Goal: Information Seeking & Learning: Learn about a topic

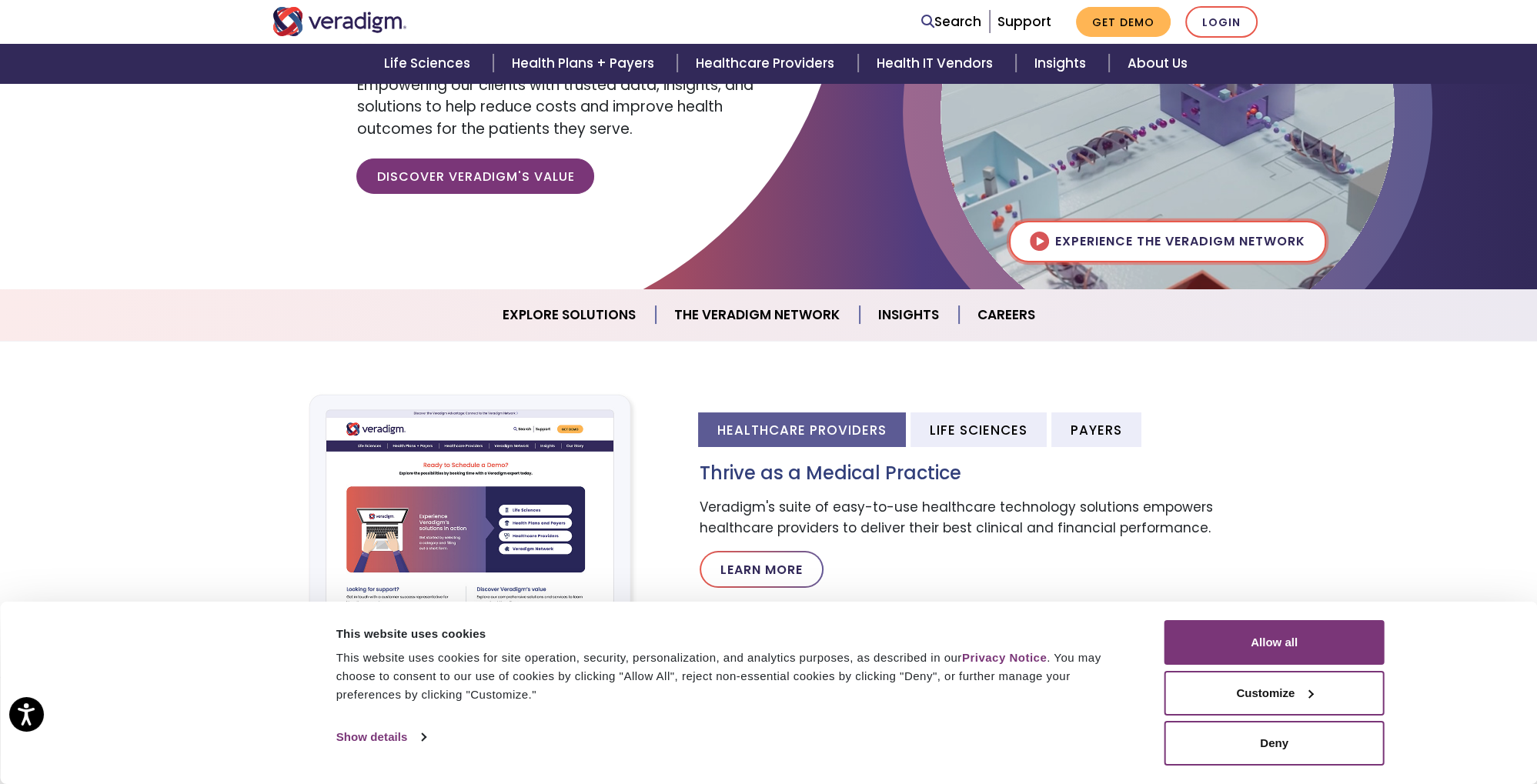
scroll to position [243, 0]
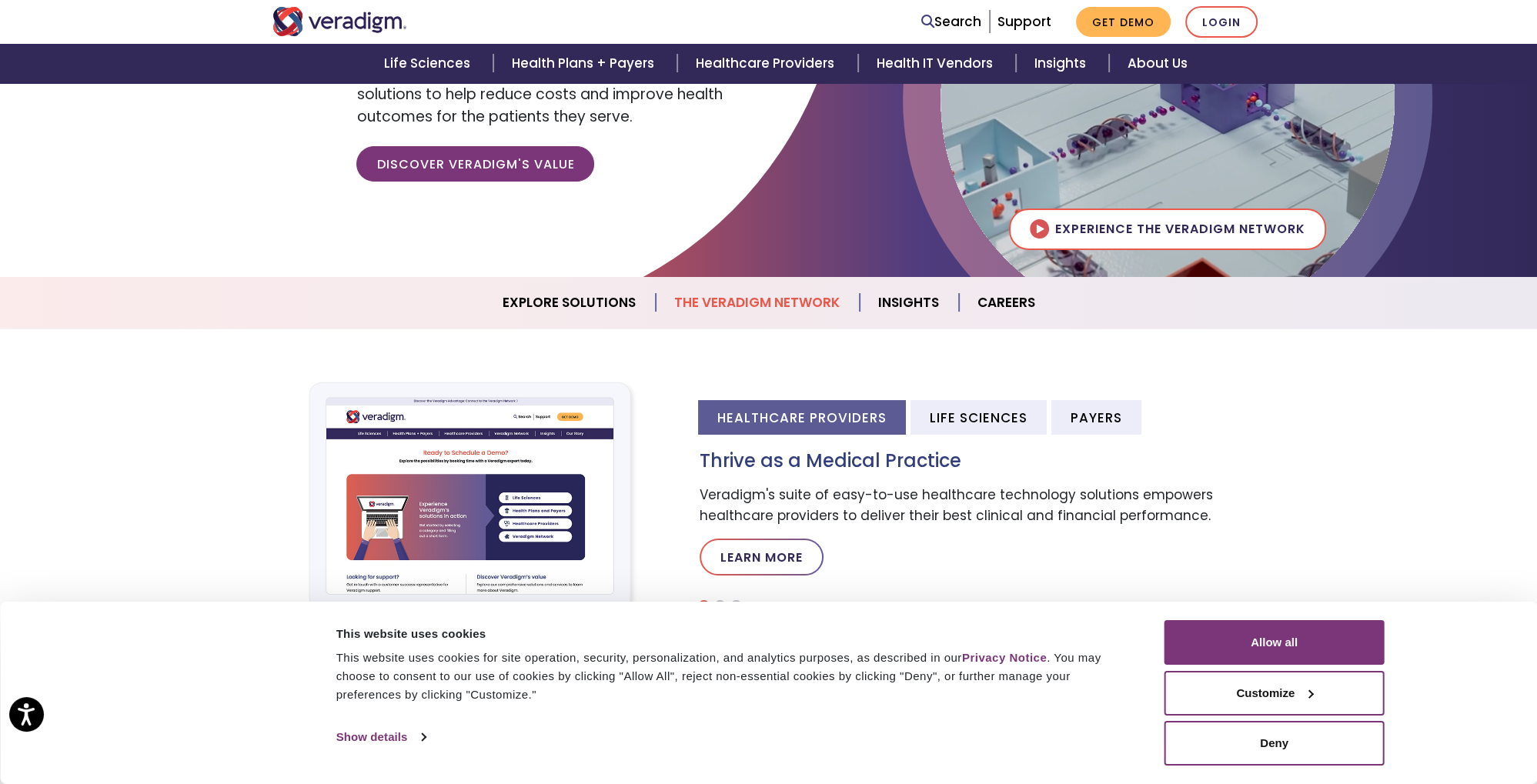
click at [808, 298] on link "The Veradigm Network" at bounding box center [758, 302] width 204 height 39
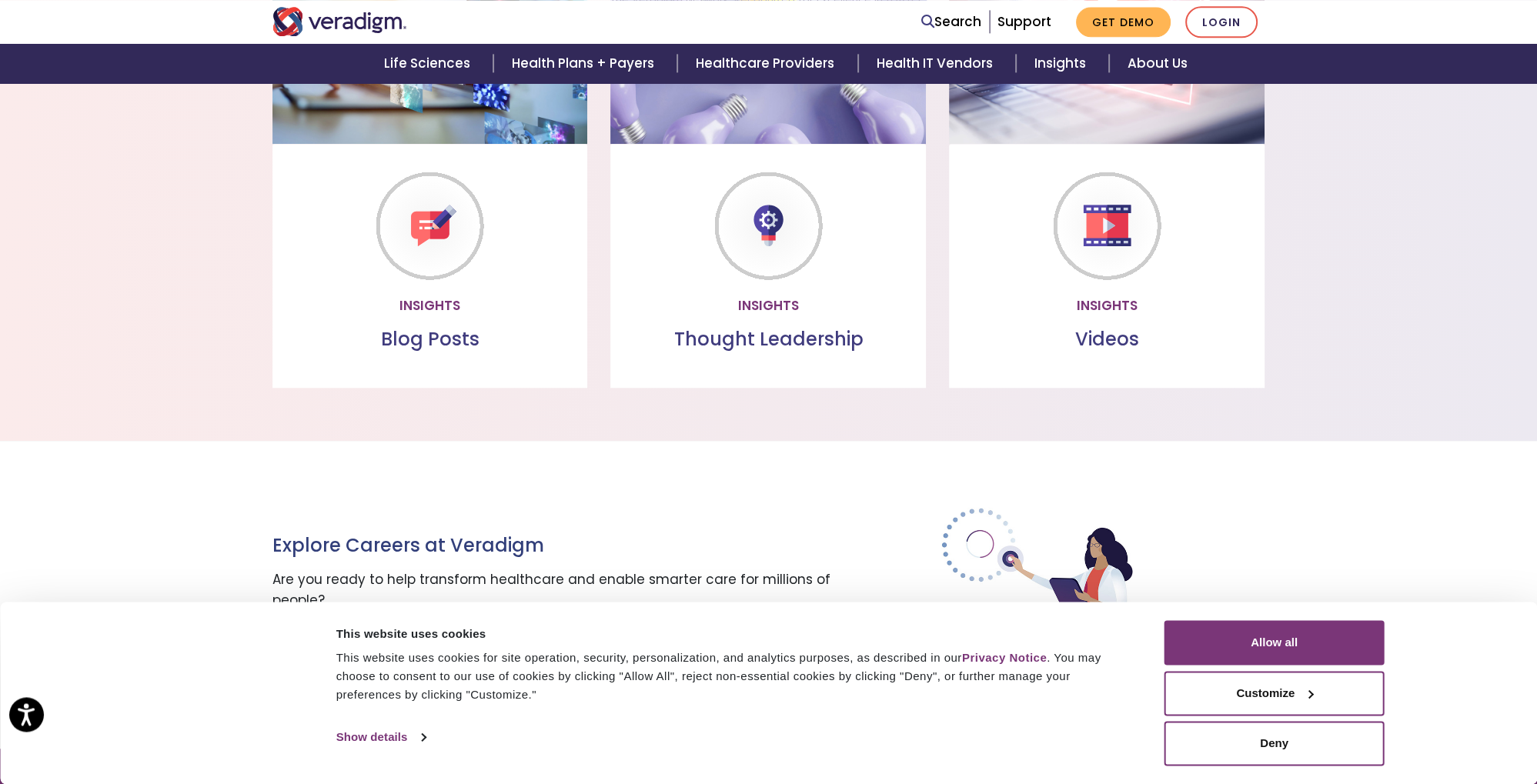
scroll to position [1395, 0]
click at [1162, 64] on link "About Us" at bounding box center [1157, 64] width 97 height 39
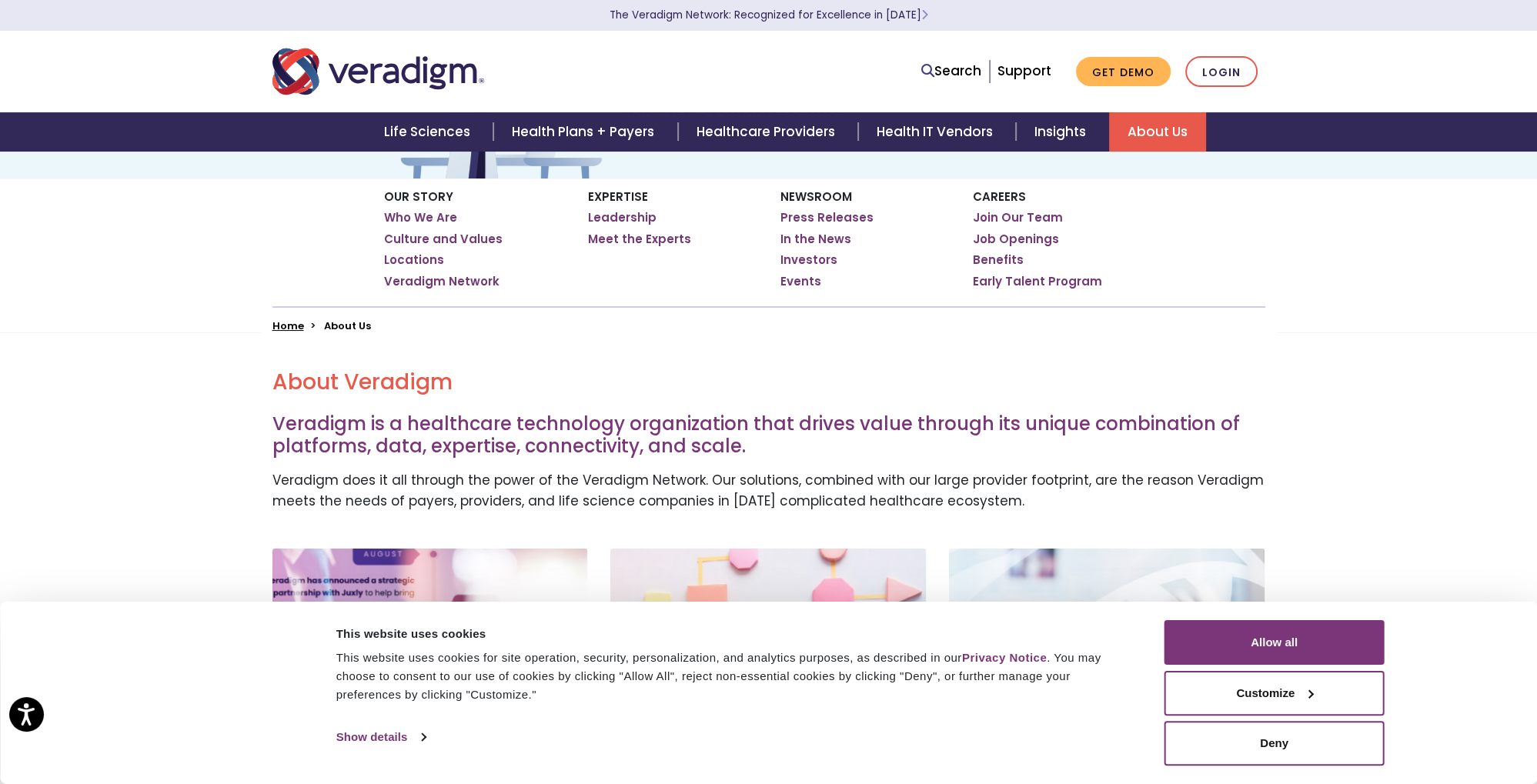
scroll to position [162, 0]
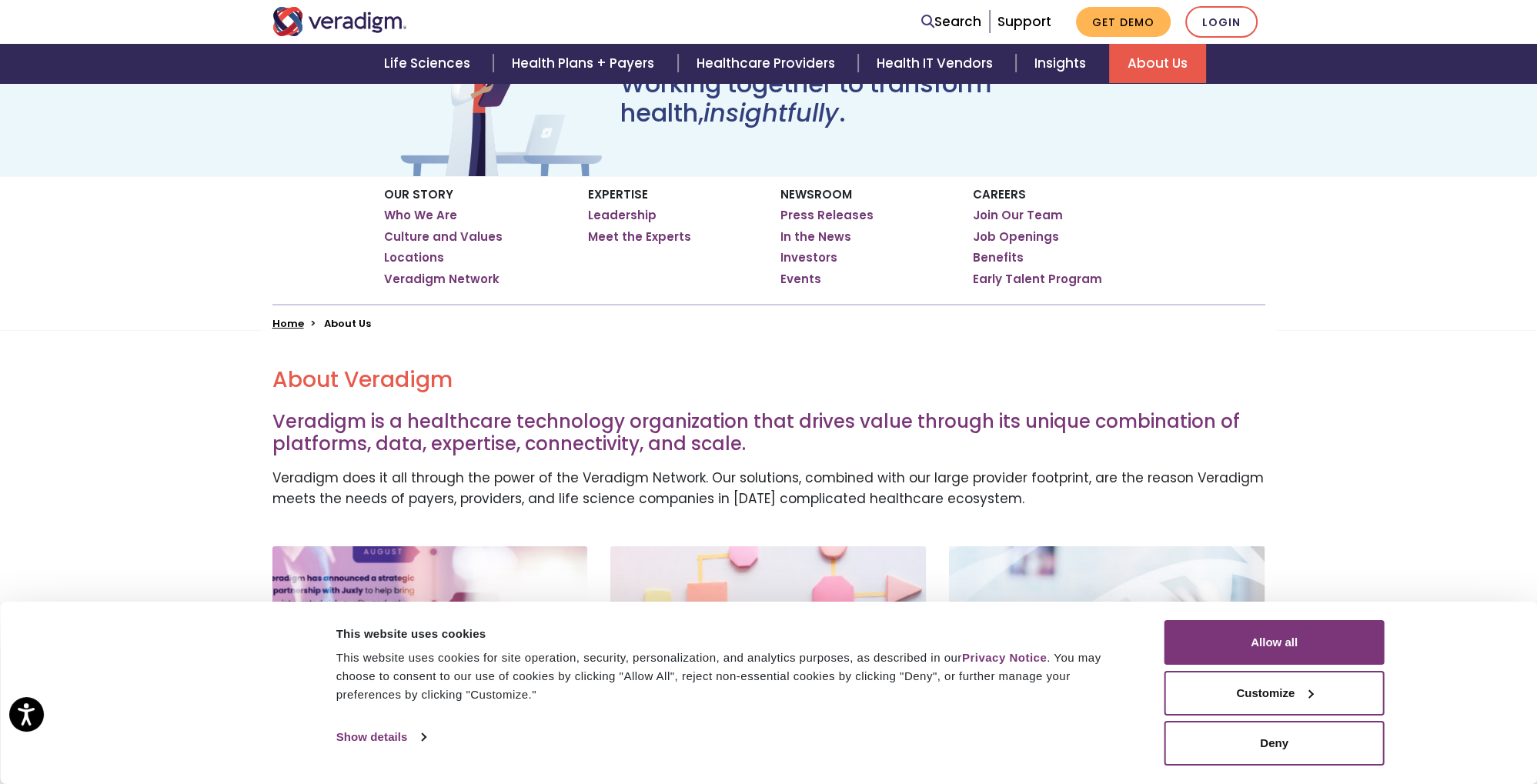
click at [1429, 565] on div "About Veradigm Veradigm is a healthcare technology organization that drives val…" at bounding box center [768, 736] width 1537 height 813
click at [1291, 750] on button "Deny" at bounding box center [1274, 743] width 220 height 45
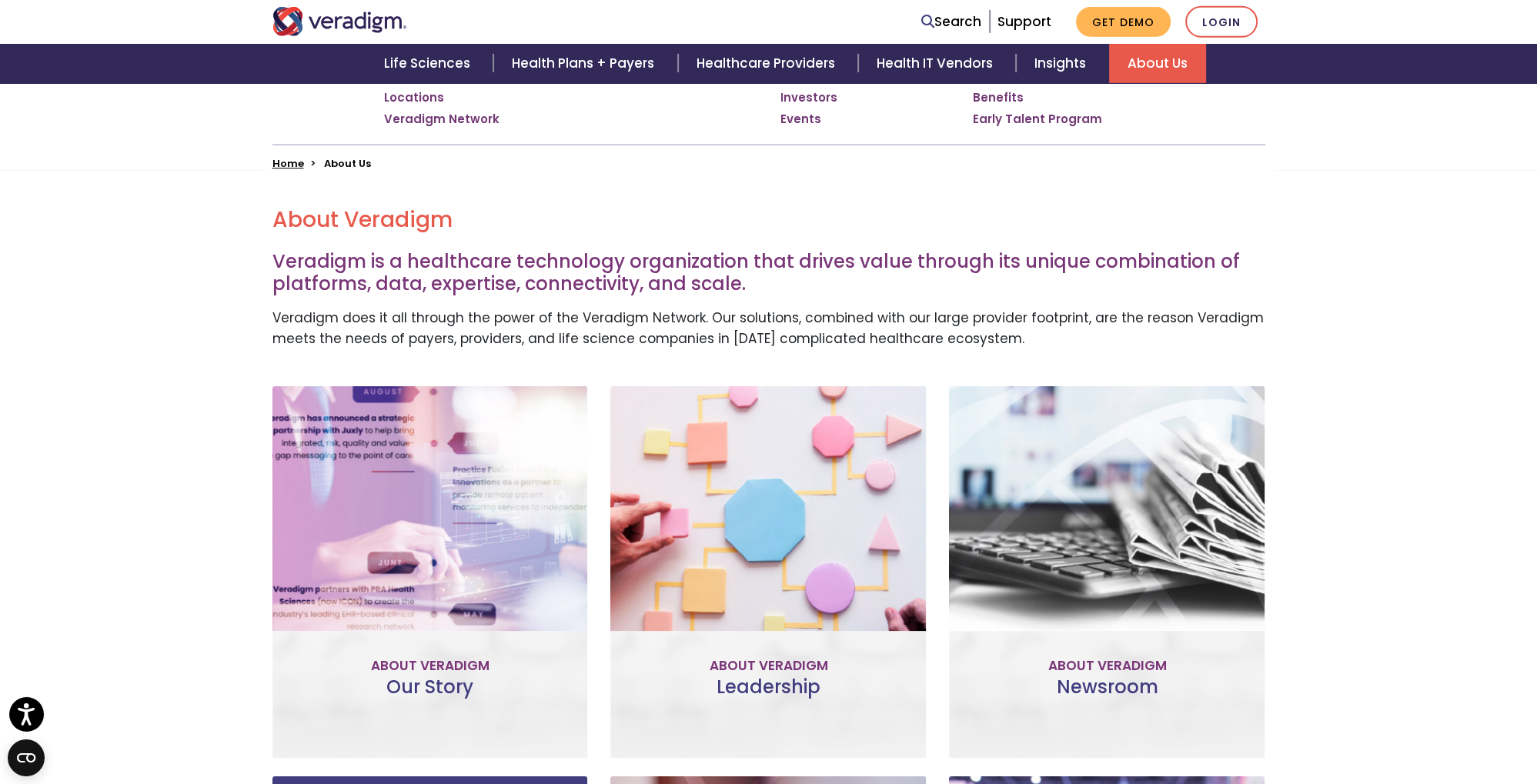
scroll to position [324, 0]
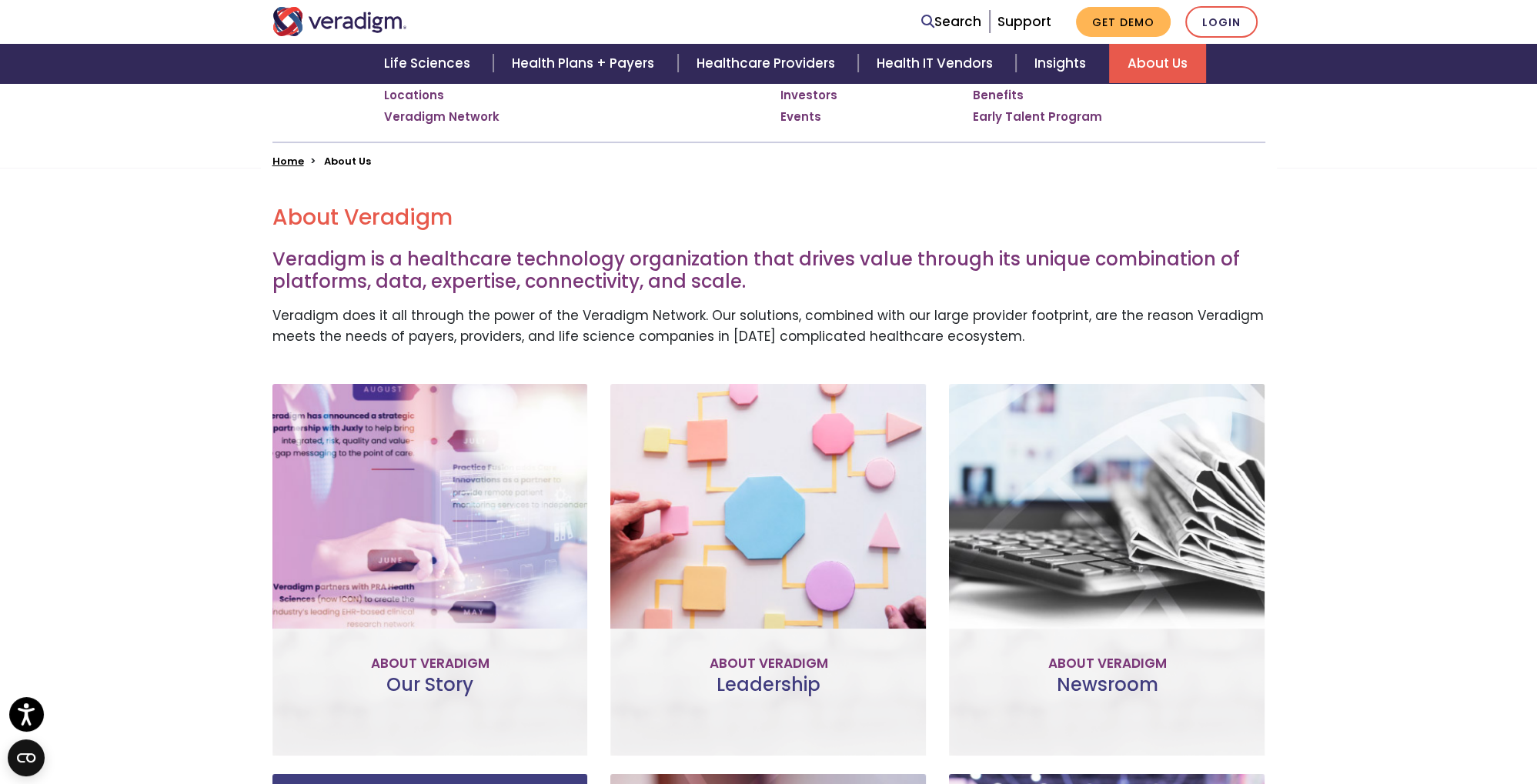
click at [438, 623] on link "Learn More" at bounding box center [430, 628] width 121 height 36
